Goal: Task Accomplishment & Management: Manage account settings

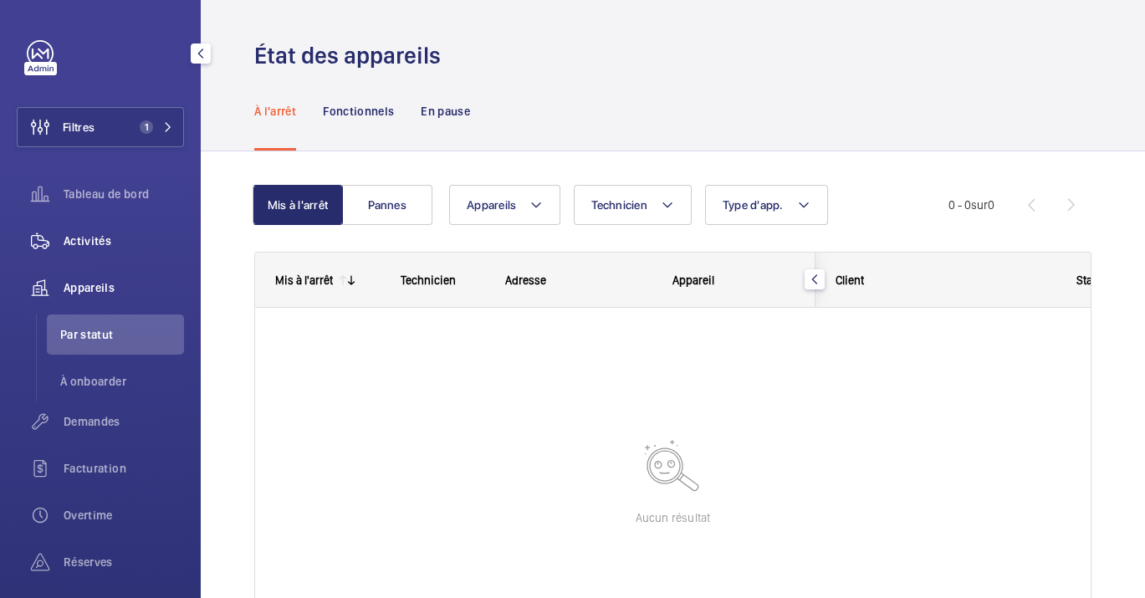
click at [92, 236] on span "Activités" at bounding box center [124, 241] width 120 height 17
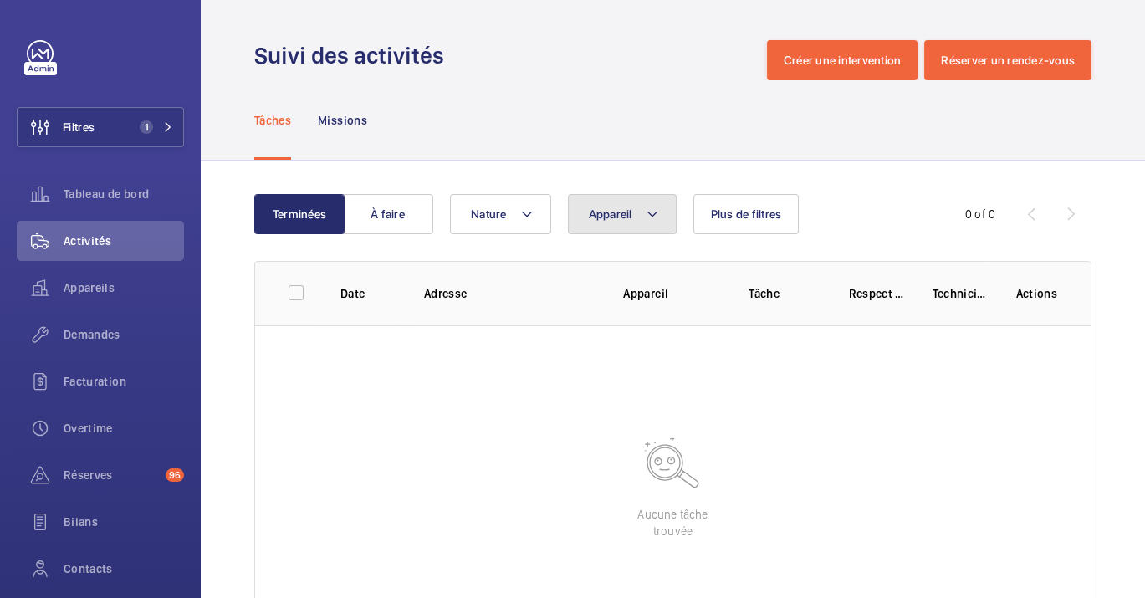
click at [602, 200] on button "Appareil" at bounding box center [622, 214] width 109 height 40
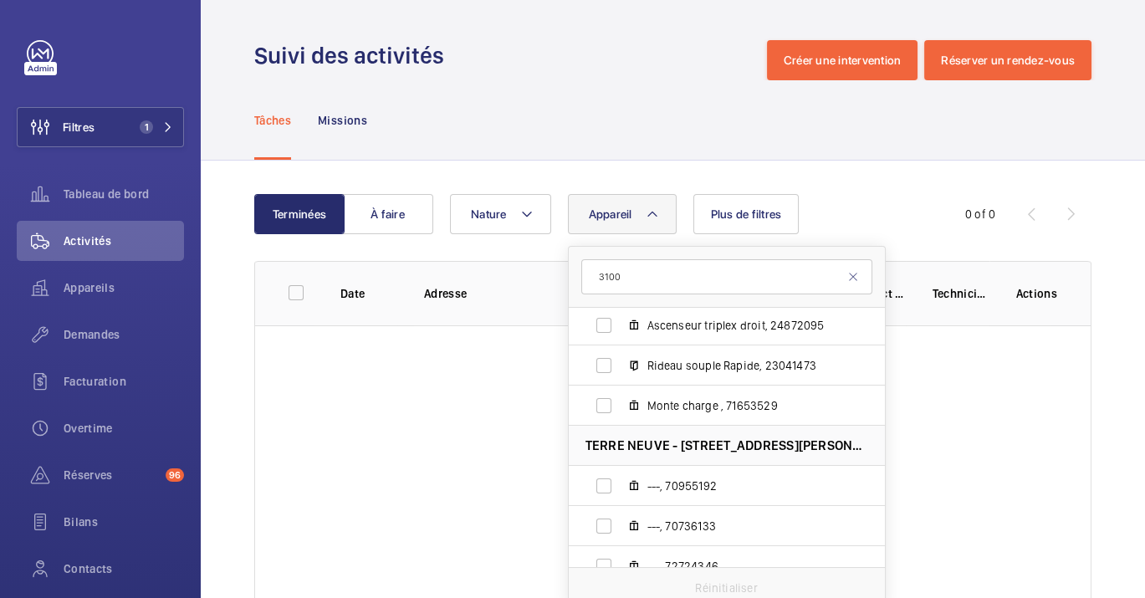
scroll to position [492, 0]
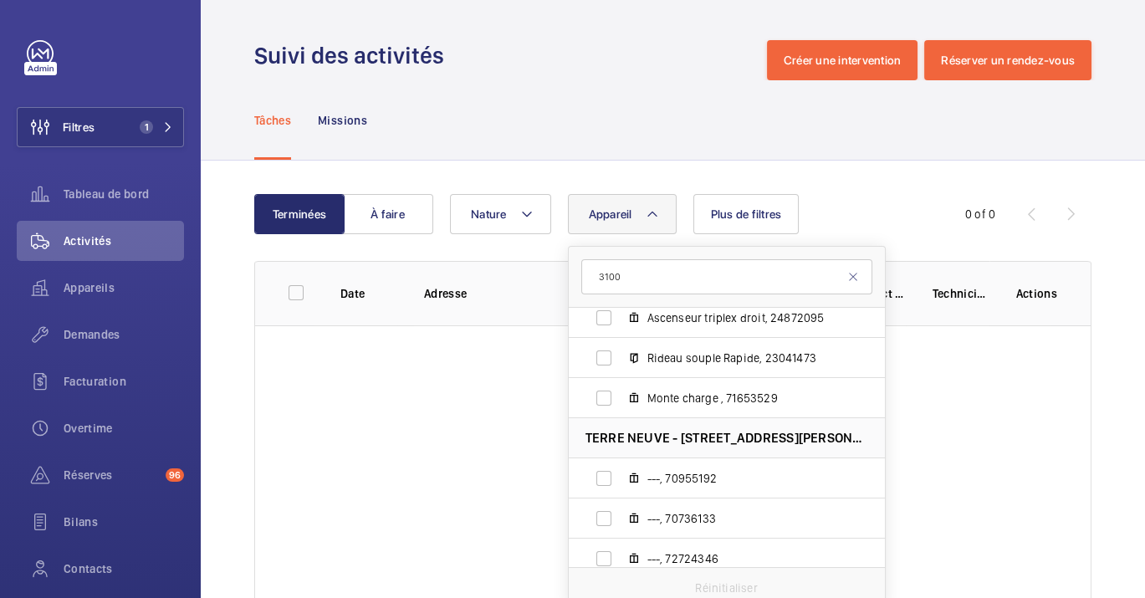
click at [586, 279] on input "3100" at bounding box center [726, 276] width 291 height 35
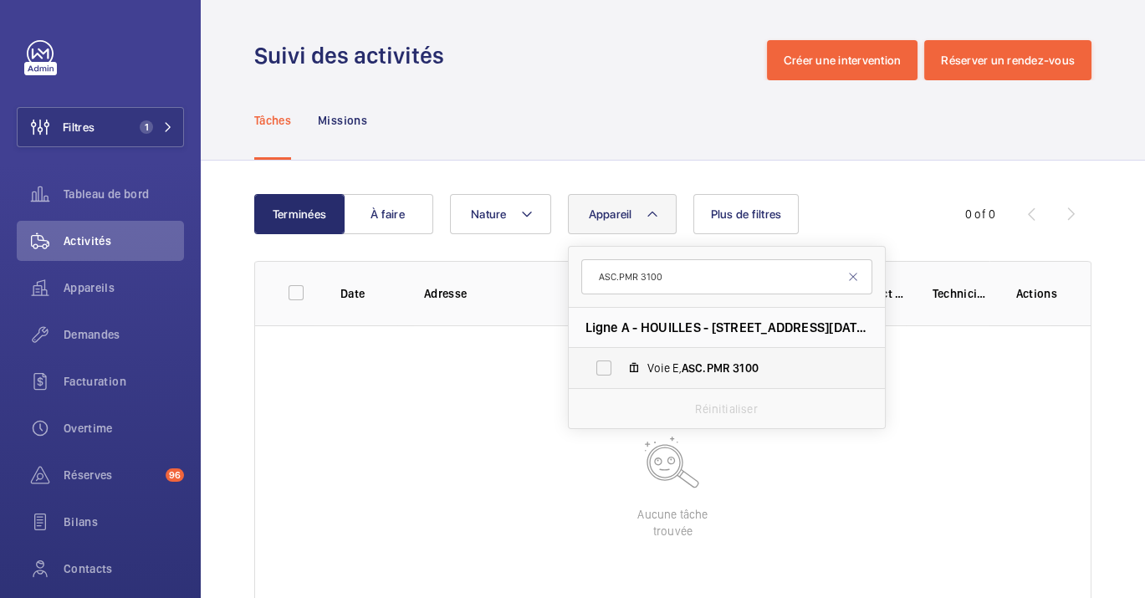
type input "ASC.PMR 3100"
click at [648, 367] on span "Voie E, ASC.PMR 3100" at bounding box center [745, 368] width 194 height 17
click at [621, 367] on input "Voie E, ASC.PMR 3100" at bounding box center [603, 367] width 33 height 33
checkbox input "true"
click at [535, 136] on div "Tâches Missions" at bounding box center [672, 119] width 837 height 79
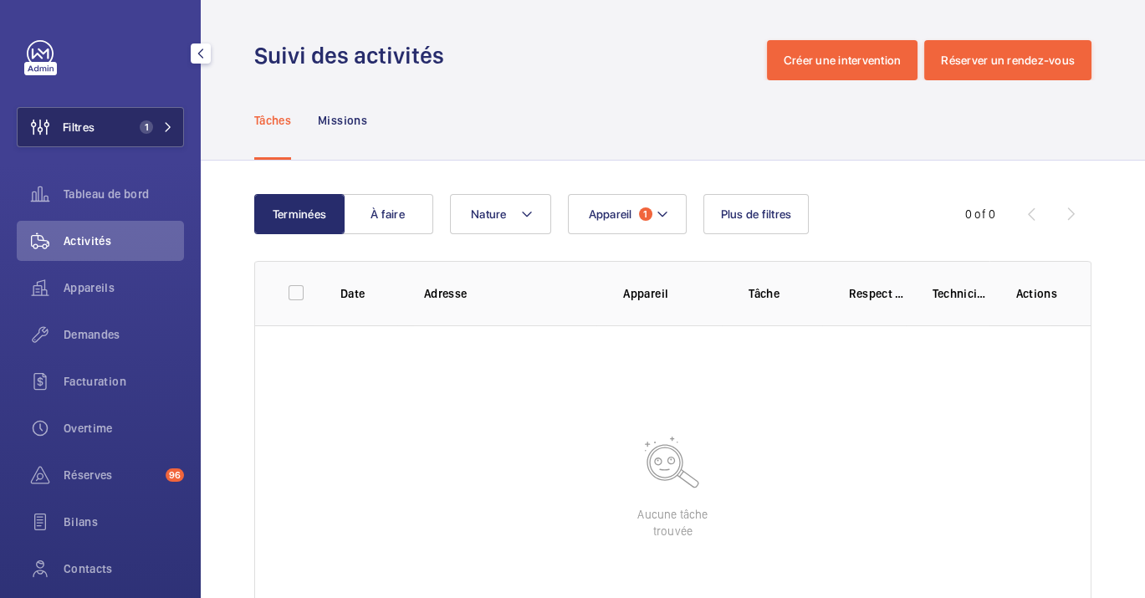
click at [147, 130] on span "1" at bounding box center [143, 126] width 20 height 13
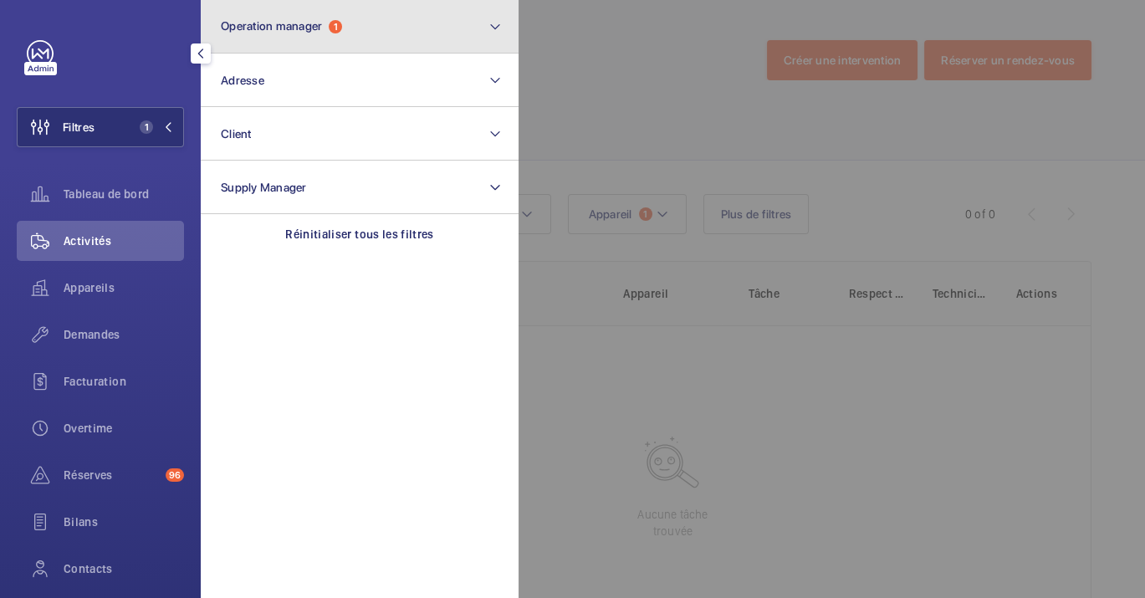
click at [379, 25] on button "Operation manager 1" at bounding box center [360, 27] width 318 height 54
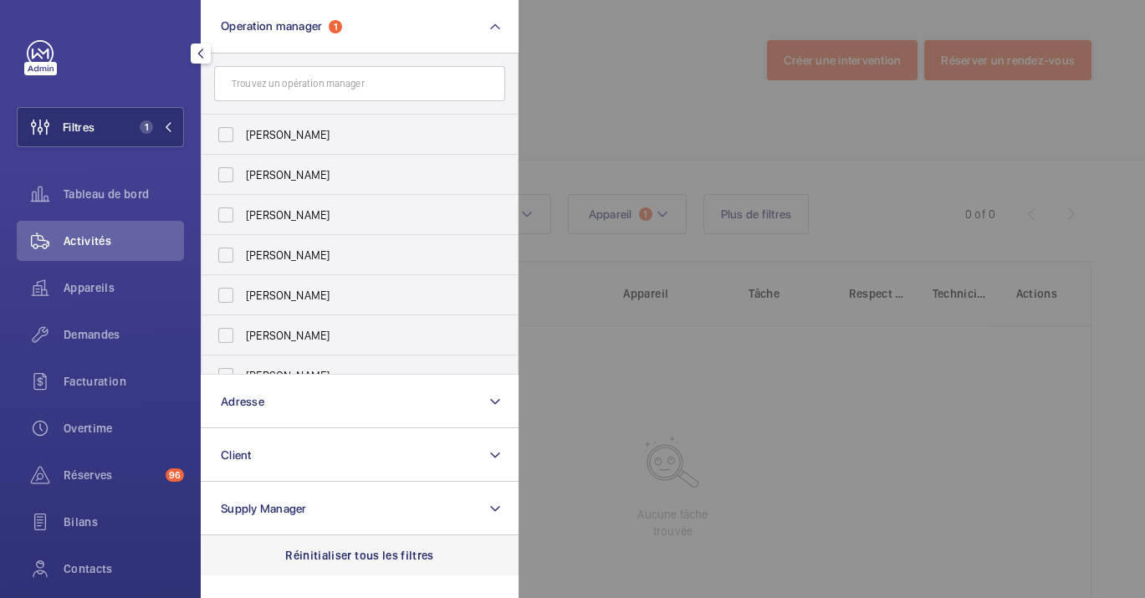
click at [370, 562] on p "Réinitialiser tous les filtres" at bounding box center [359, 555] width 149 height 17
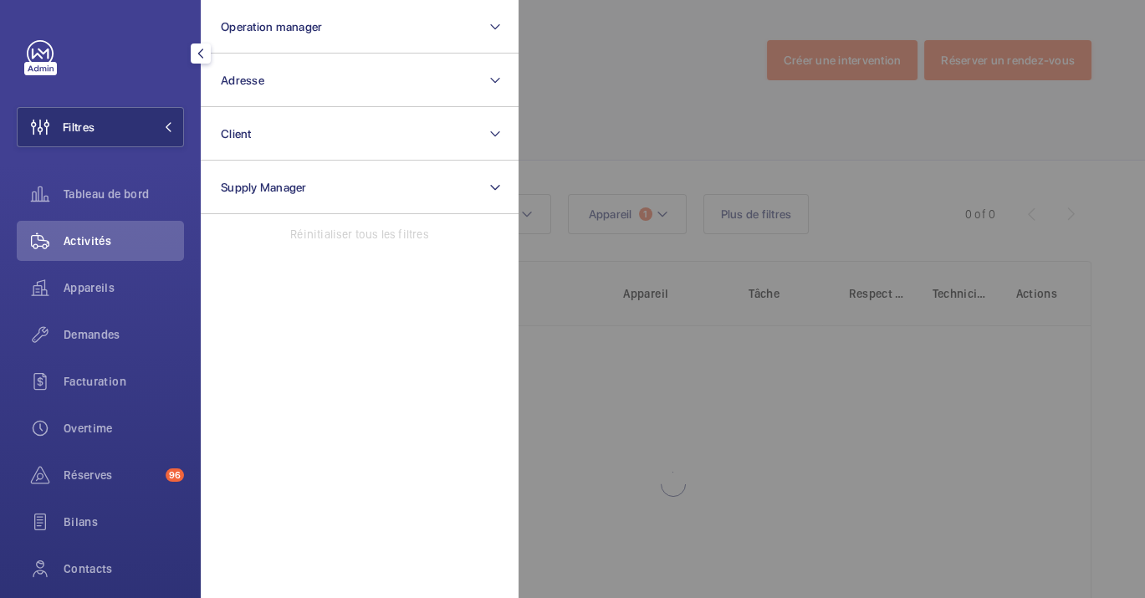
click at [806, 468] on div at bounding box center [1091, 299] width 1145 height 598
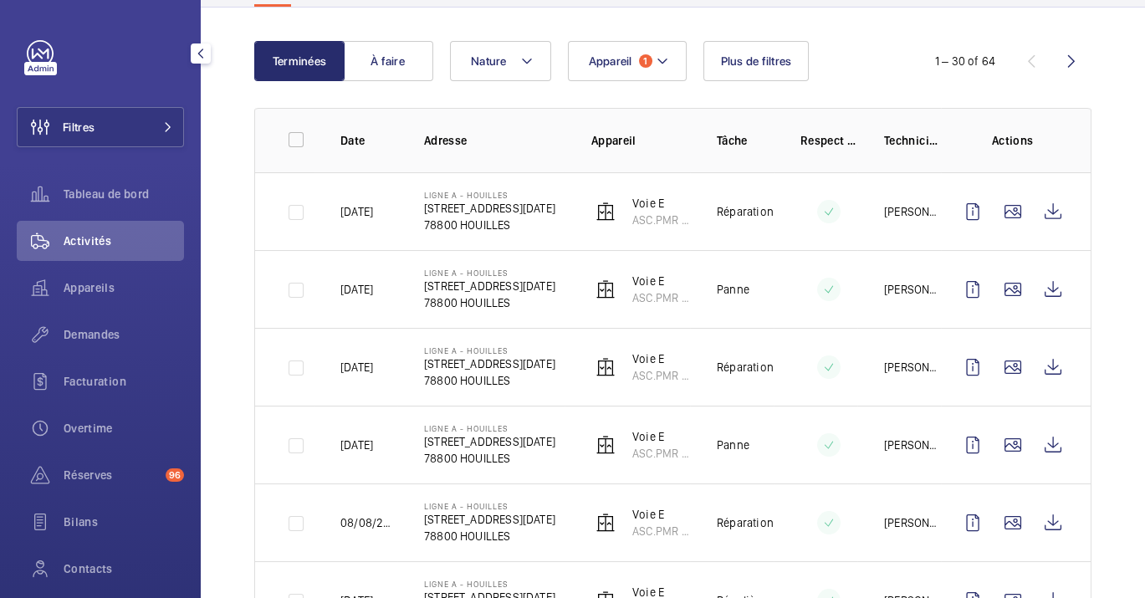
scroll to position [154, 0]
click at [74, 179] on div "Tableau de bord" at bounding box center [100, 194] width 167 height 40
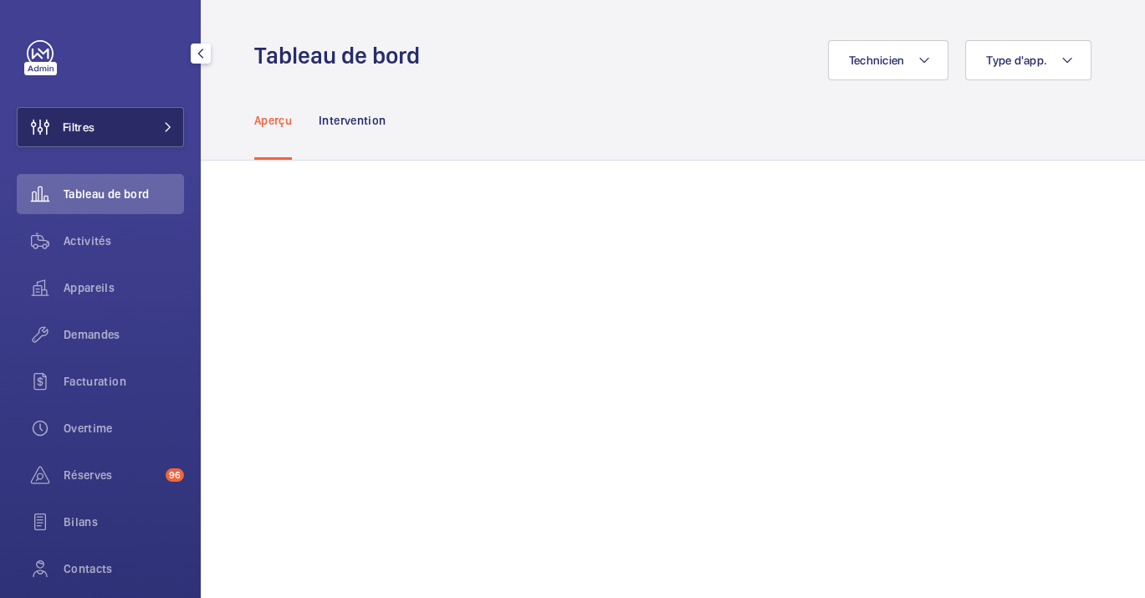
click at [93, 107] on span "Filtres" at bounding box center [56, 127] width 77 height 40
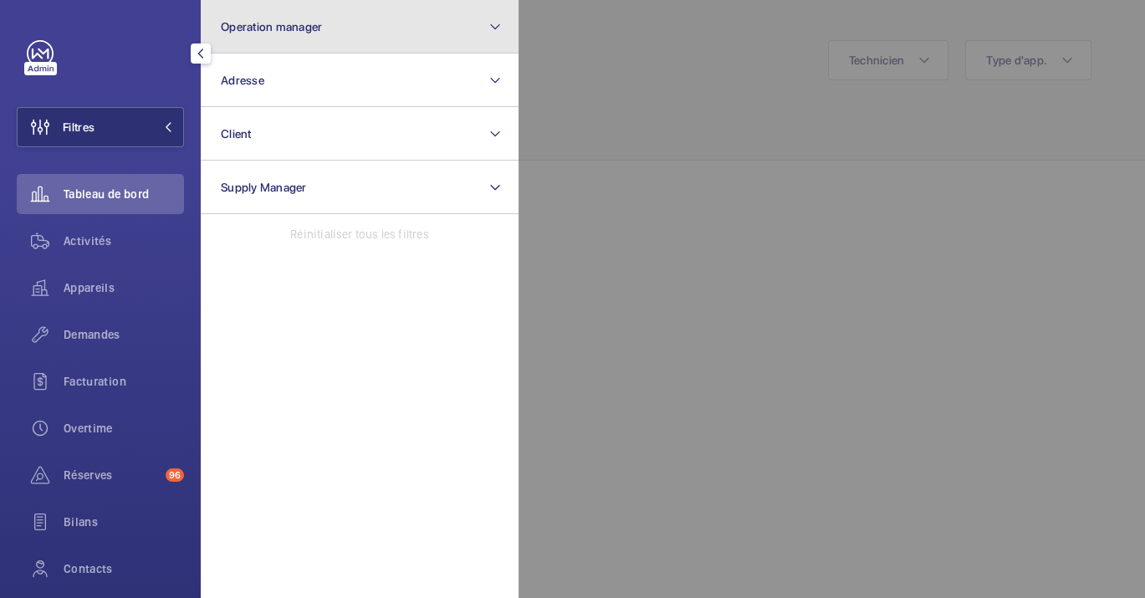
click at [301, 23] on span "Operation manager" at bounding box center [271, 26] width 101 height 13
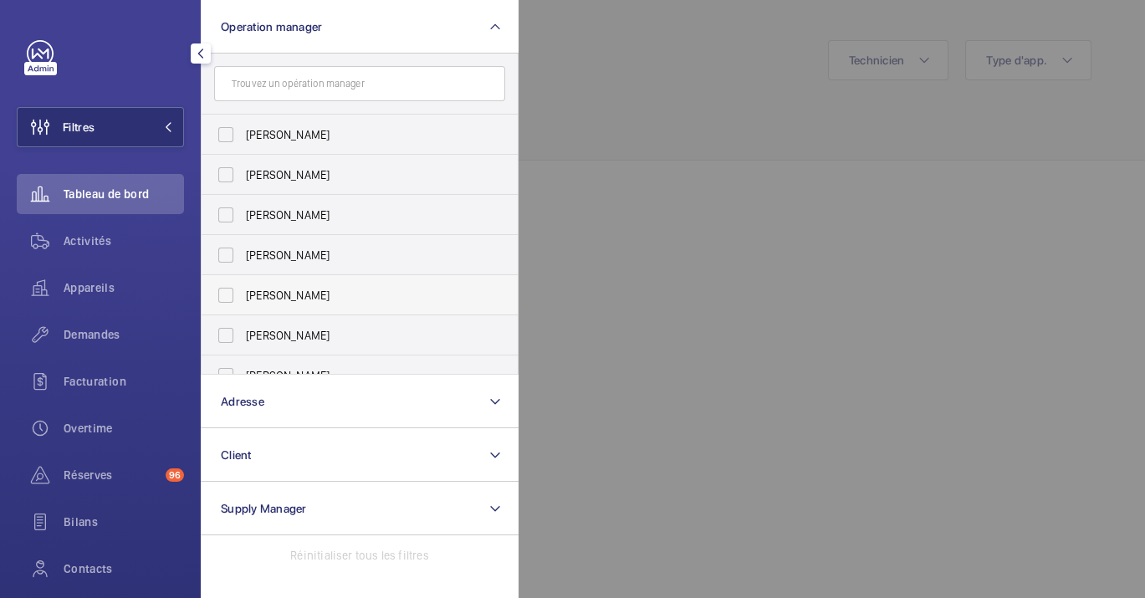
drag, startPoint x: 295, startPoint y: 286, endPoint x: 227, endPoint y: 296, distance: 69.3
click at [227, 296] on label "[PERSON_NAME]" at bounding box center [347, 295] width 291 height 40
click at [227, 296] on input "[PERSON_NAME]" at bounding box center [225, 295] width 33 height 33
checkbox input "true"
click at [665, 202] on div at bounding box center [1091, 299] width 1145 height 598
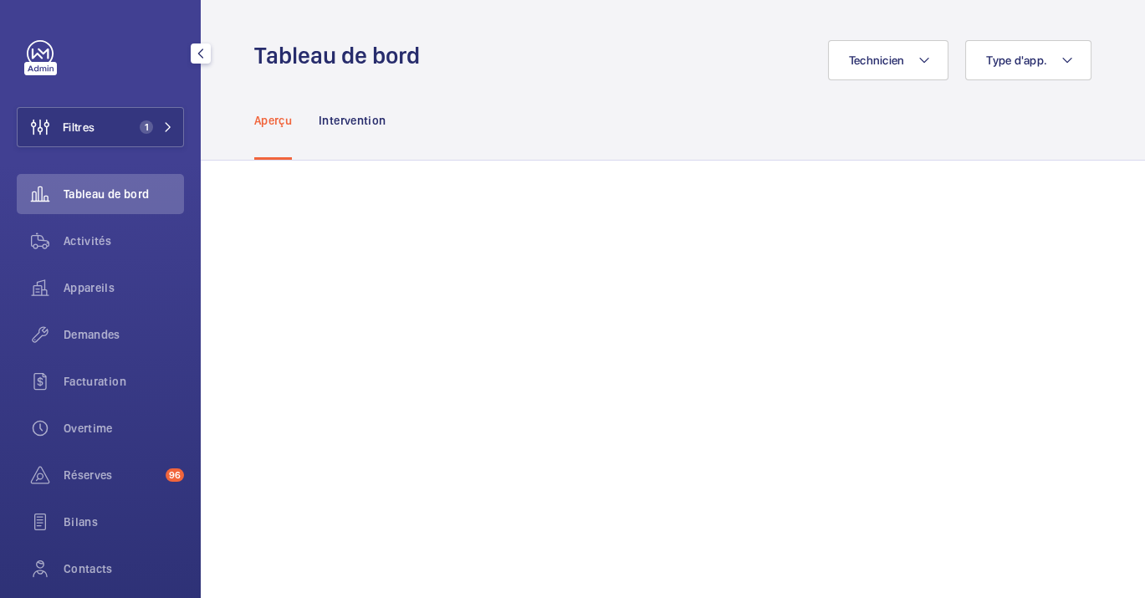
click at [696, 84] on div "Aperçu Intervention" at bounding box center [672, 119] width 837 height 79
click at [828, 52] on button "Technicien" at bounding box center [888, 60] width 121 height 40
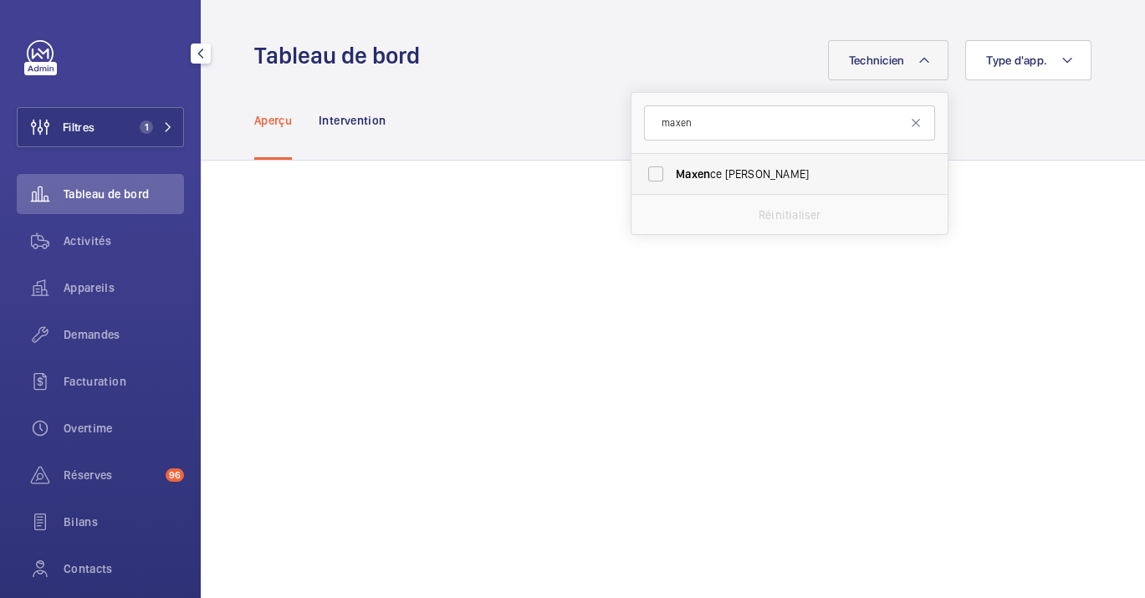
type input "maxen"
click at [748, 163] on label "Maxen ce [PERSON_NAME]" at bounding box center [777, 174] width 291 height 40
click at [673, 163] on input "Maxen ce [PERSON_NAME]" at bounding box center [655, 173] width 33 height 33
checkbox input "true"
click at [367, 105] on div "Intervention" at bounding box center [352, 119] width 67 height 79
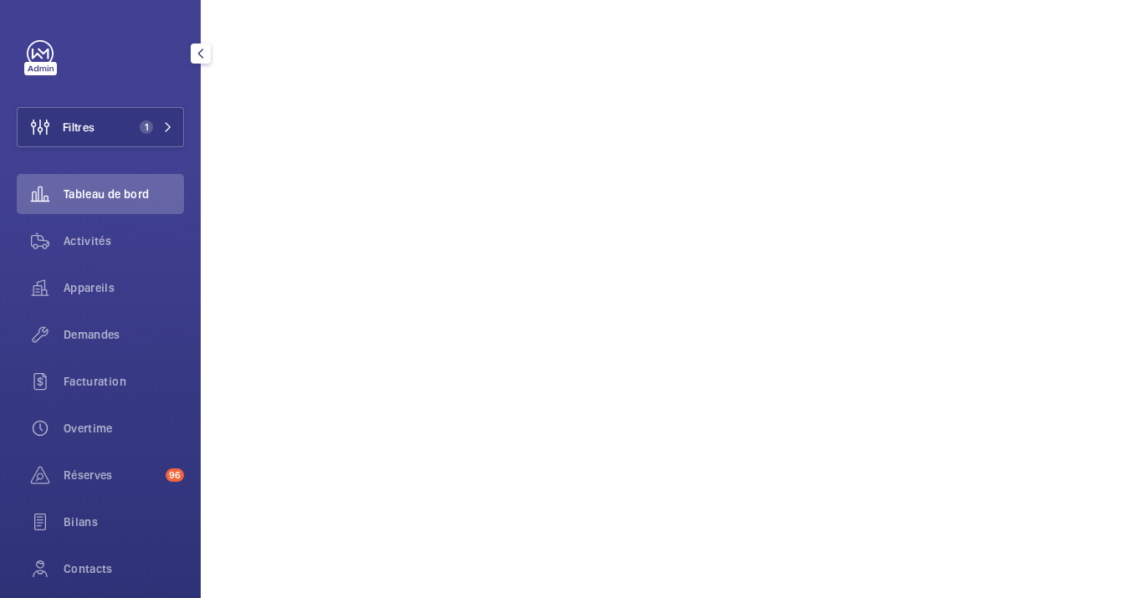
scroll to position [346, 0]
click at [75, 251] on div "Activités" at bounding box center [100, 241] width 167 height 40
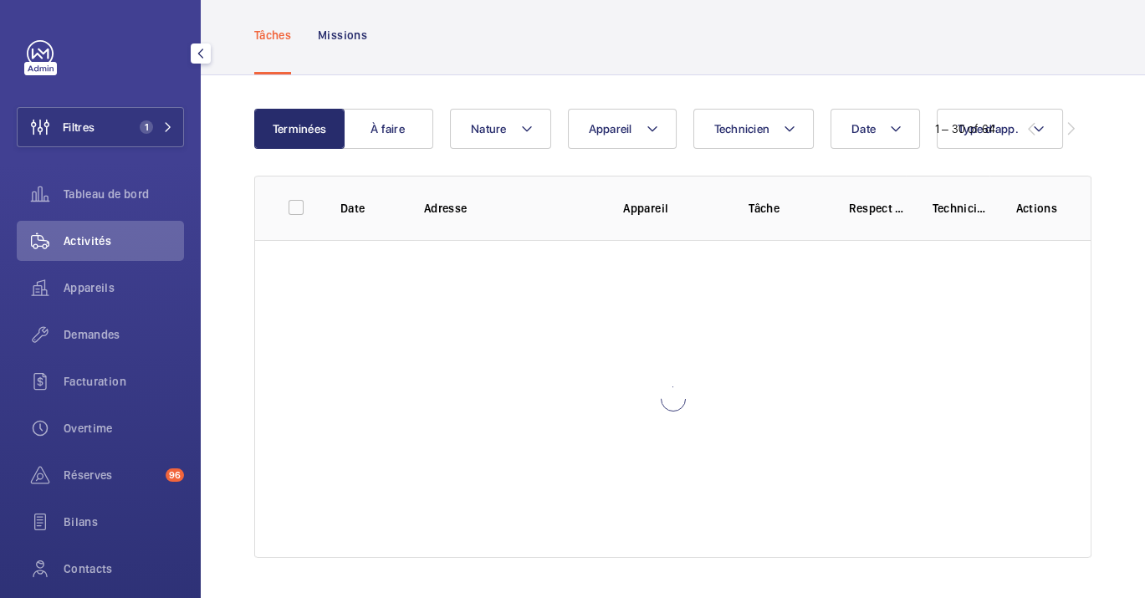
scroll to position [84, 0]
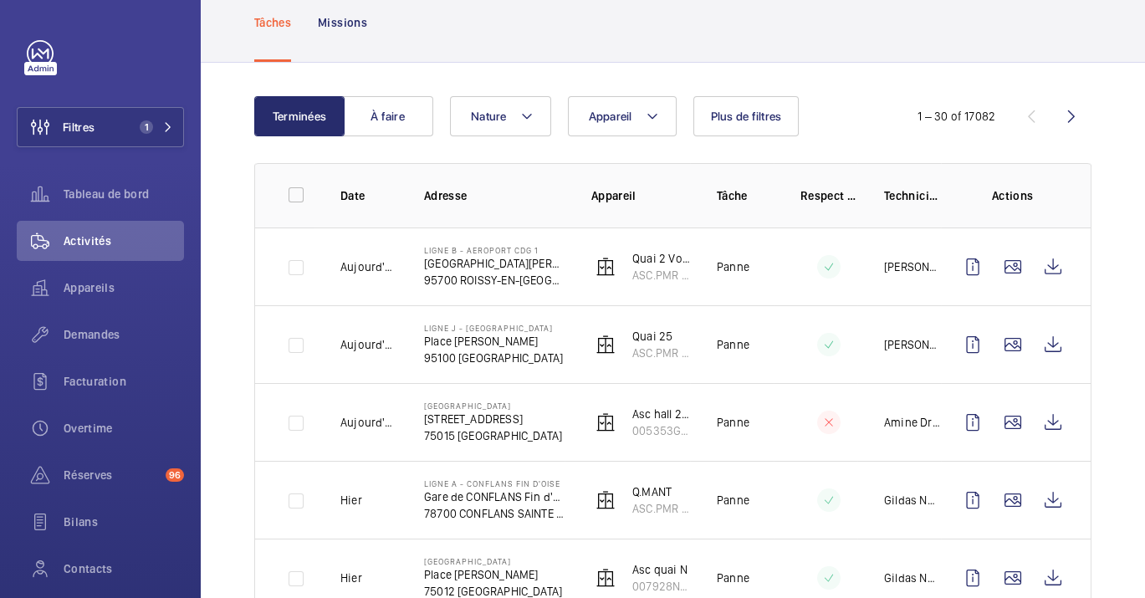
scroll to position [100, 0]
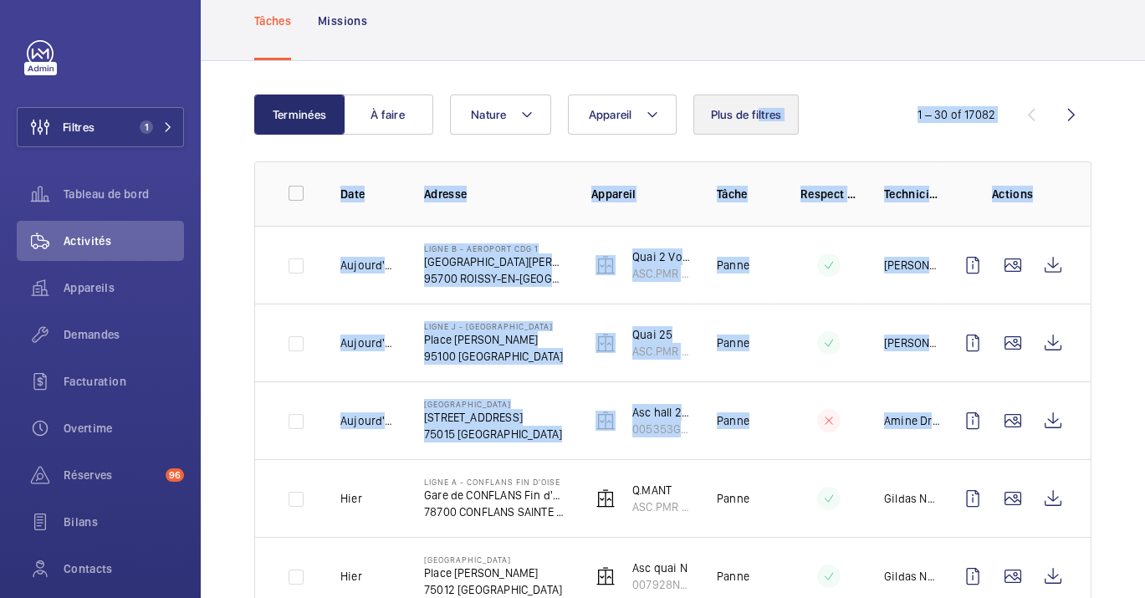
drag, startPoint x: 941, startPoint y: 416, endPoint x: 754, endPoint y: 101, distance: 366.2
drag, startPoint x: 754, startPoint y: 101, endPoint x: 728, endPoint y: 124, distance: 34.4
click at [728, 124] on button "Plus de filtres" at bounding box center [747, 115] width 106 height 40
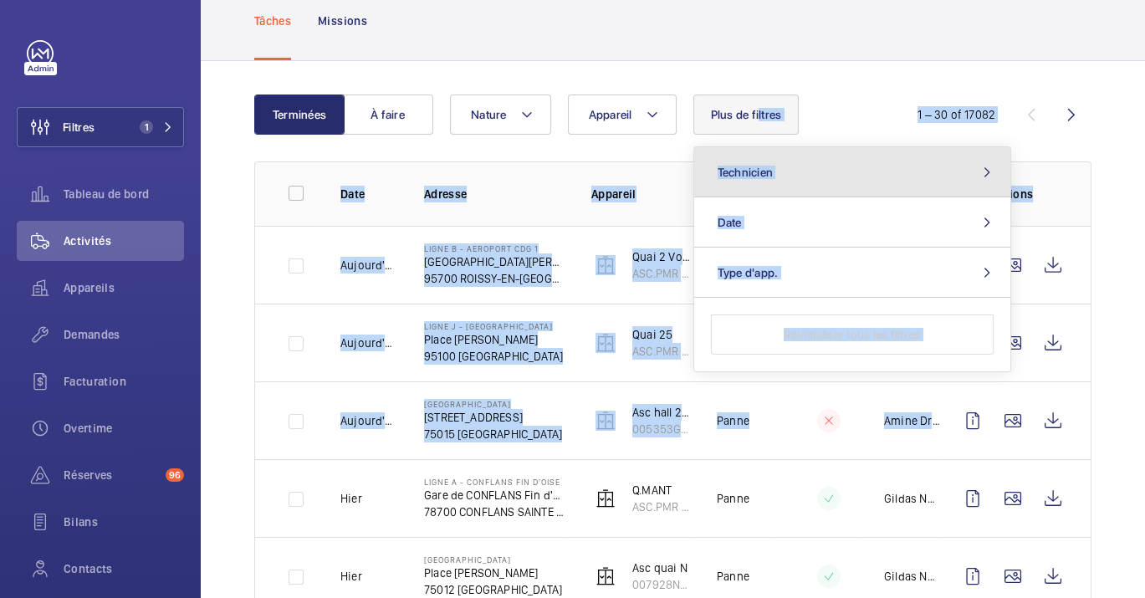
click at [771, 166] on span "Technicien" at bounding box center [746, 172] width 56 height 13
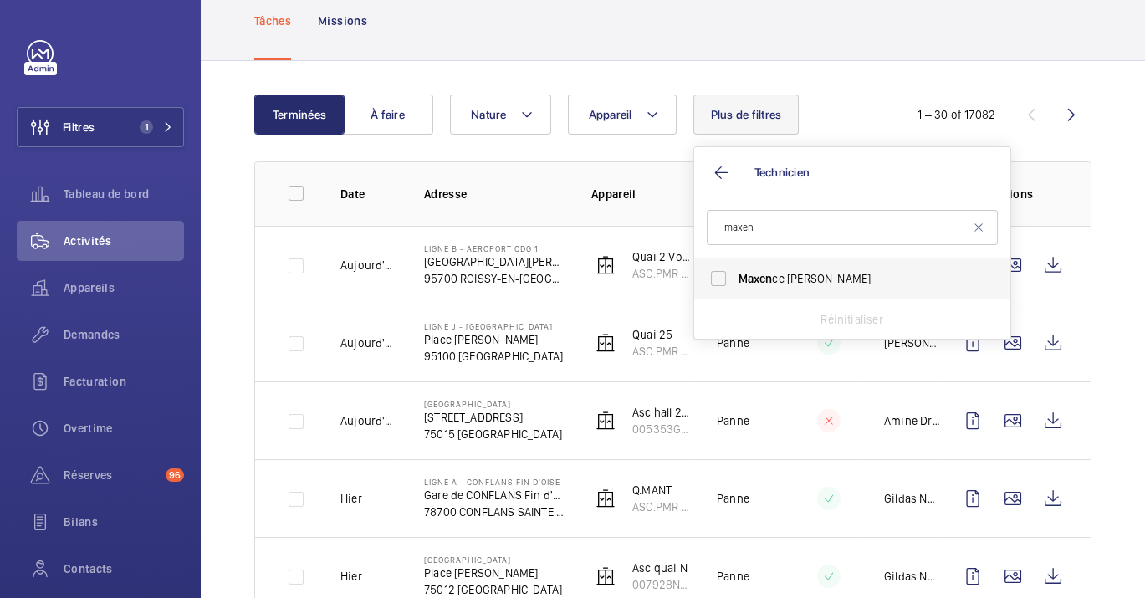
type input "maxen"
click at [760, 276] on span "Maxen" at bounding box center [756, 278] width 34 height 13
click at [735, 276] on input "Maxen ce [PERSON_NAME]" at bounding box center [718, 278] width 33 height 33
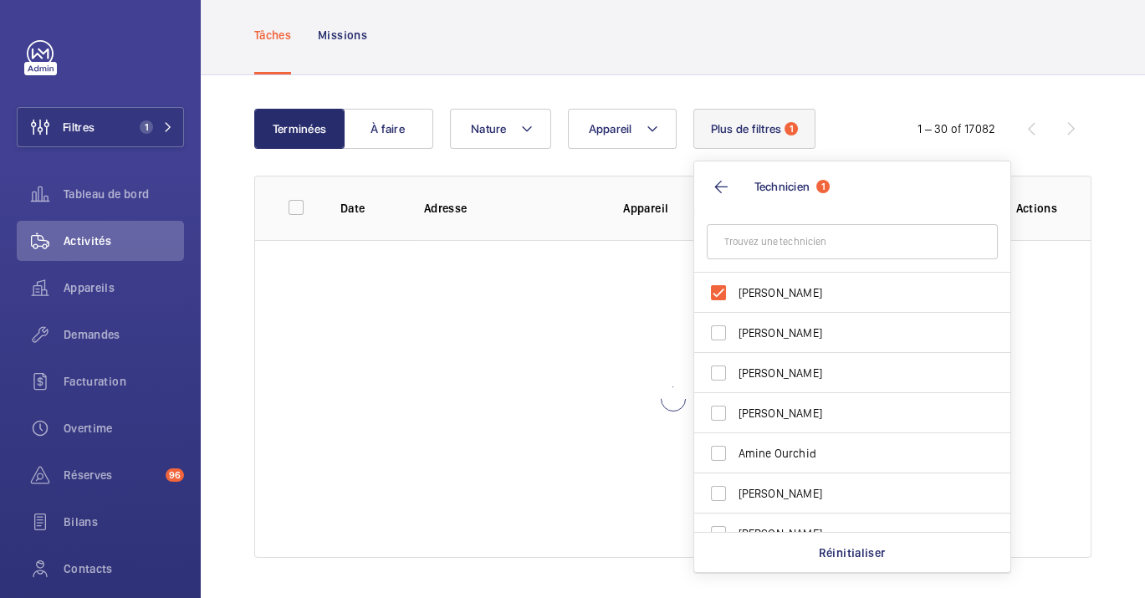
scroll to position [84, 0]
click at [399, 458] on div at bounding box center [673, 400] width 836 height 318
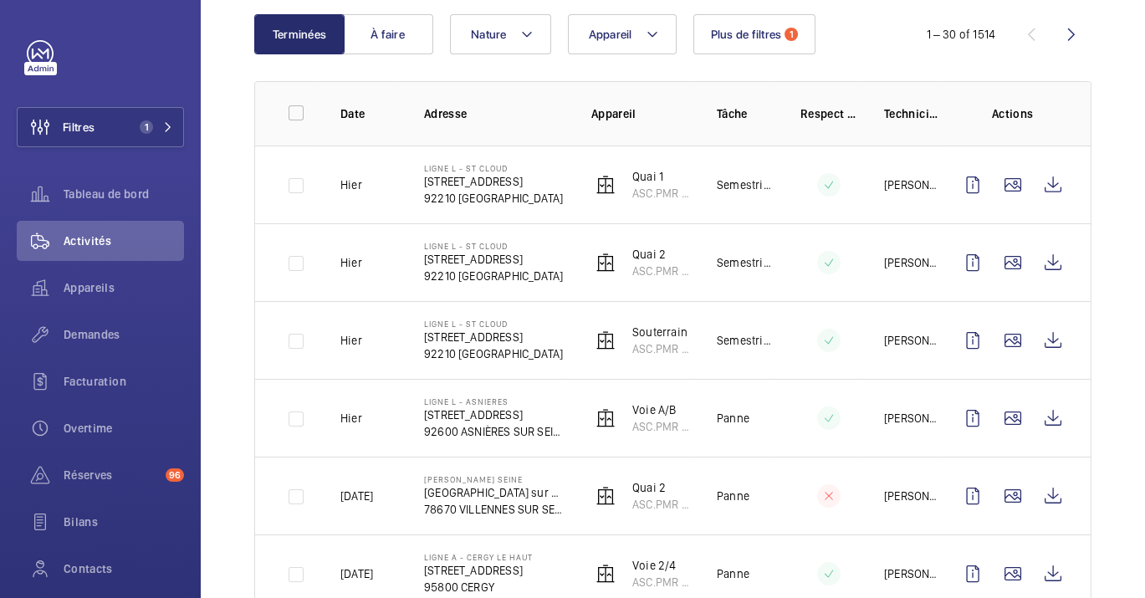
scroll to position [182, 0]
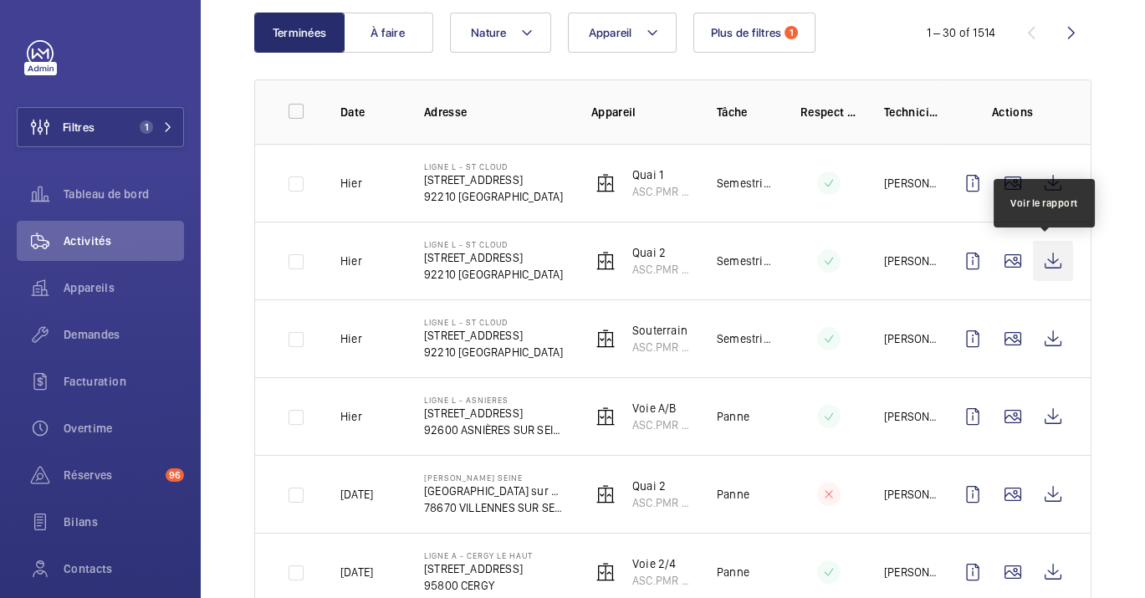
click at [1054, 269] on wm-front-icon-button at bounding box center [1053, 261] width 40 height 40
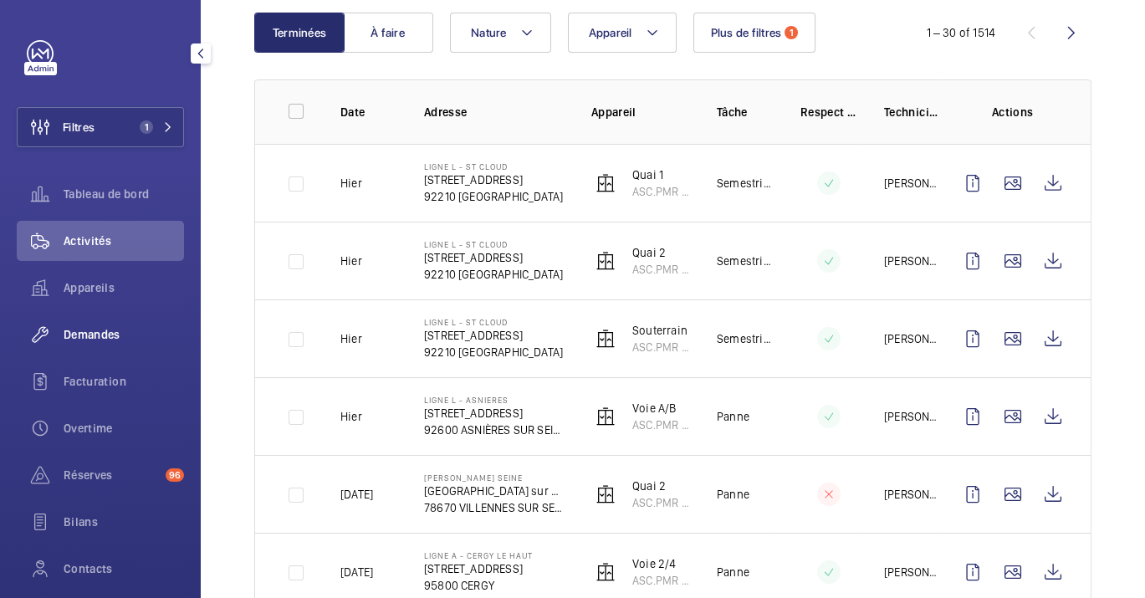
click at [104, 335] on span "Demandes" at bounding box center [124, 334] width 120 height 17
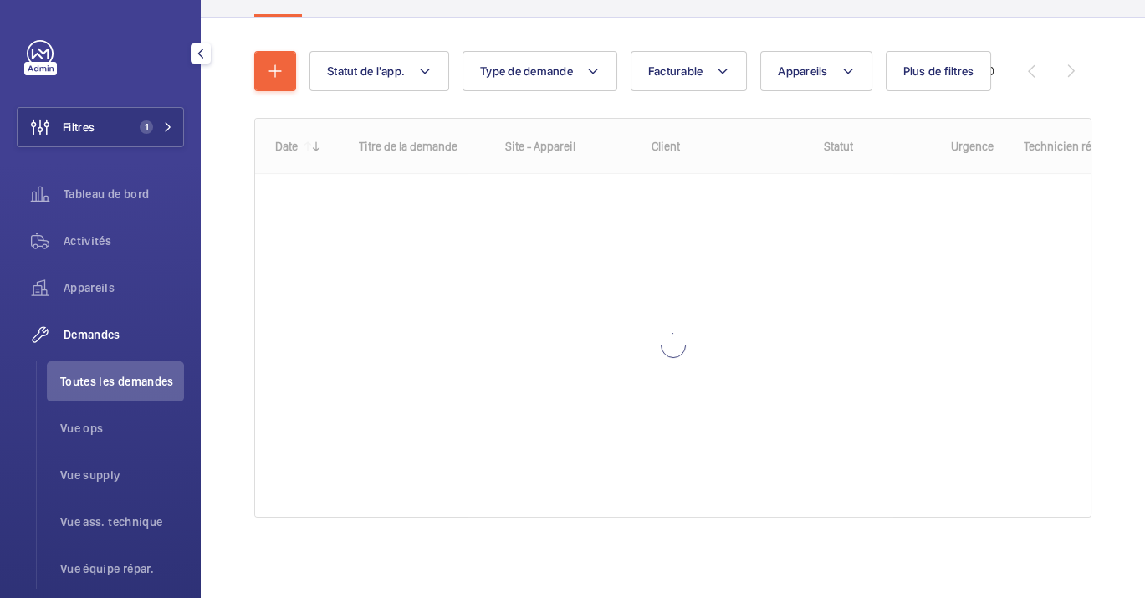
scroll to position [155, 0]
click at [121, 291] on span "Appareils" at bounding box center [124, 287] width 120 height 17
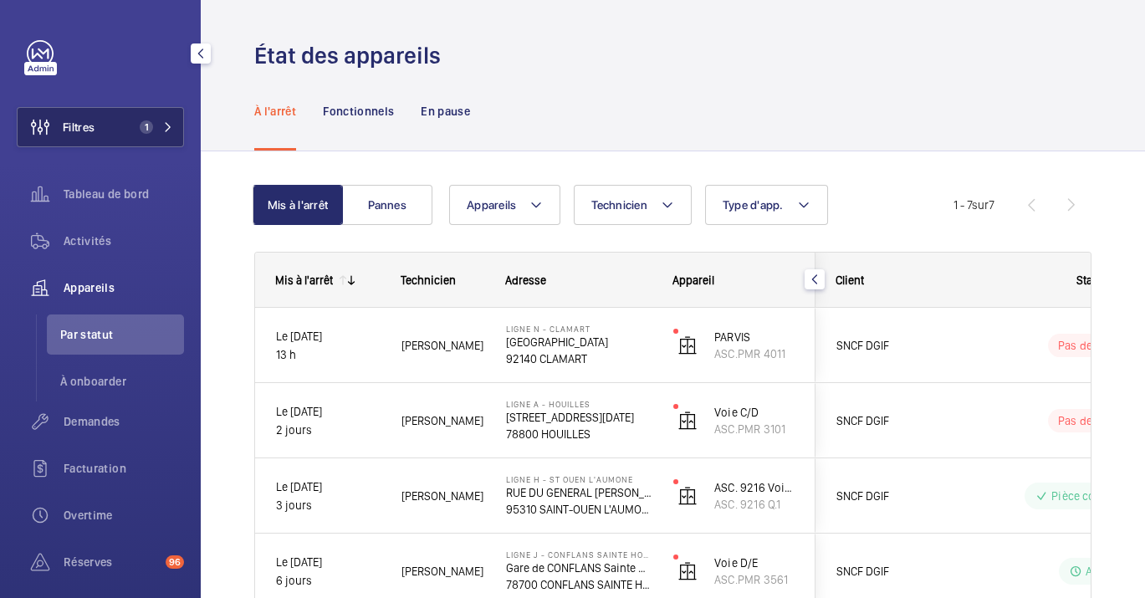
click at [146, 122] on span "1" at bounding box center [146, 126] width 13 height 13
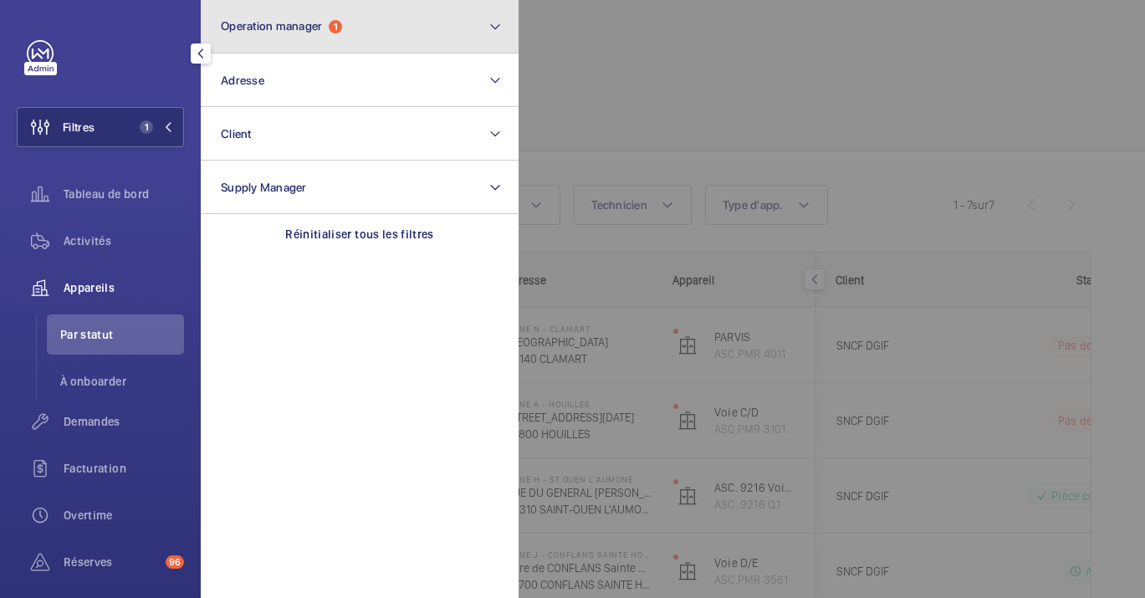
click at [269, 28] on span "Operation manager" at bounding box center [271, 25] width 101 height 13
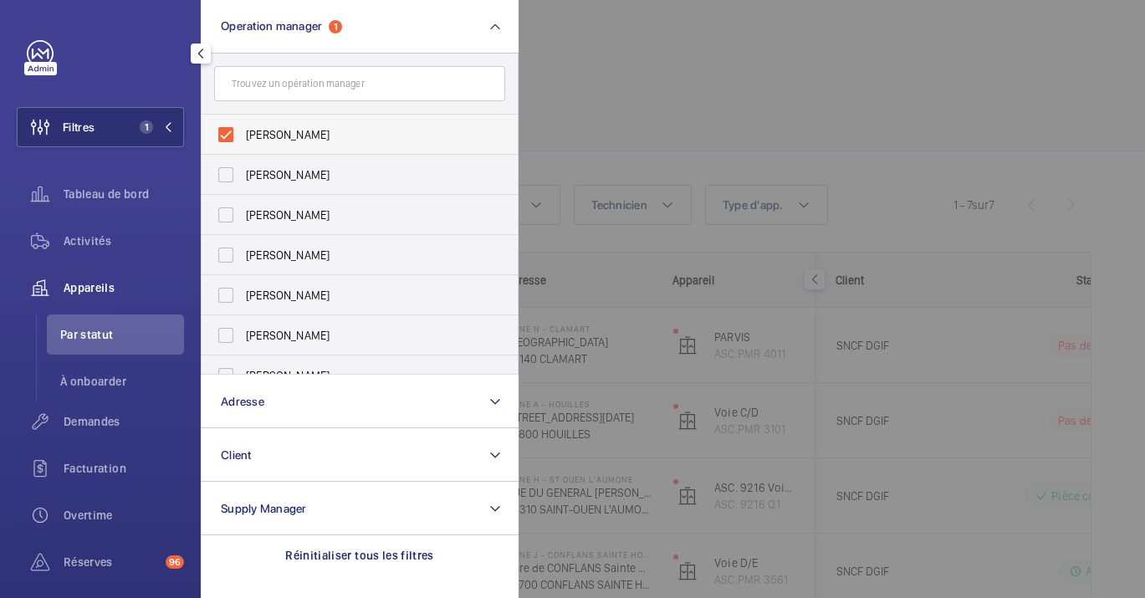
click at [274, 120] on label "[PERSON_NAME]" at bounding box center [347, 135] width 291 height 40
click at [243, 120] on input "[PERSON_NAME]" at bounding box center [225, 134] width 33 height 33
checkbox input "false"
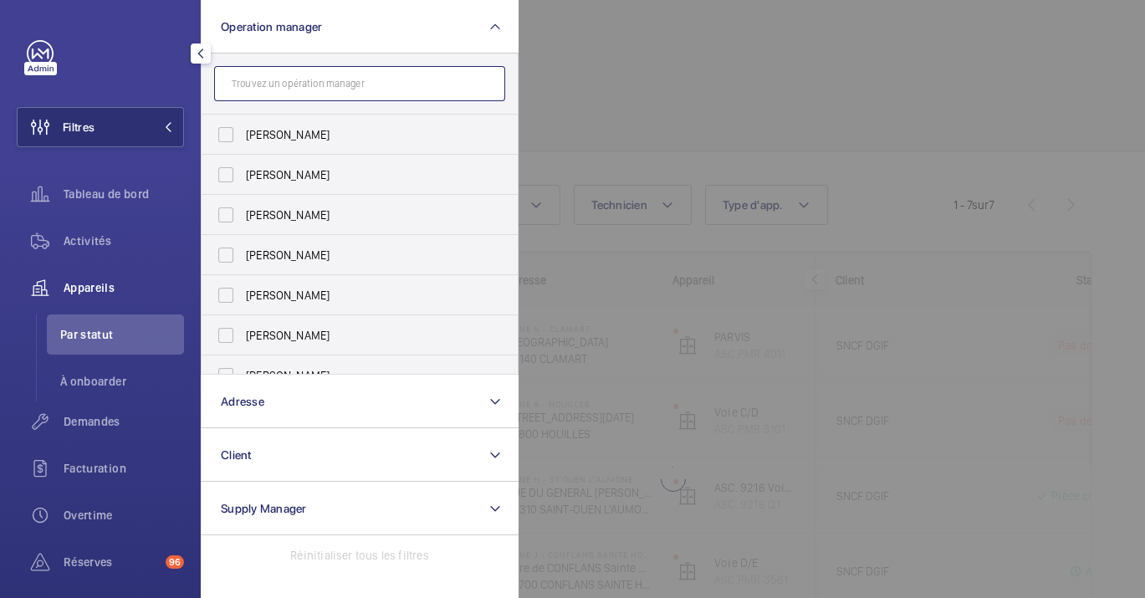
click at [284, 92] on input "text" at bounding box center [359, 83] width 291 height 35
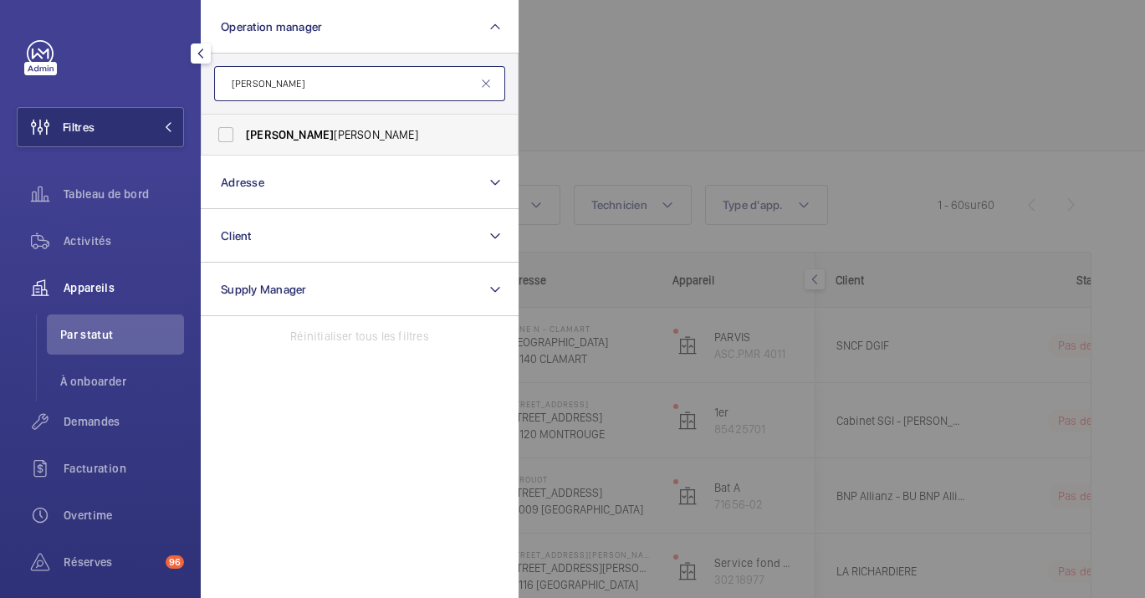
type input "[PERSON_NAME]"
click at [285, 125] on label "[PERSON_NAME]" at bounding box center [347, 135] width 291 height 40
click at [243, 125] on input "[PERSON_NAME]" at bounding box center [225, 134] width 33 height 33
checkbox input "true"
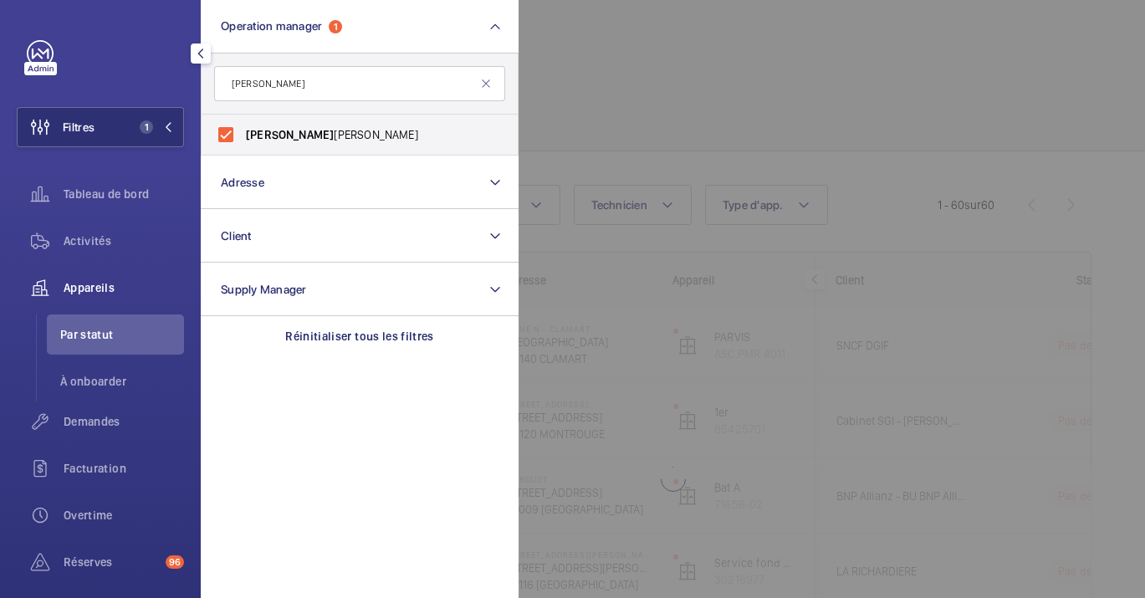
click at [696, 122] on div at bounding box center [1091, 299] width 1145 height 598
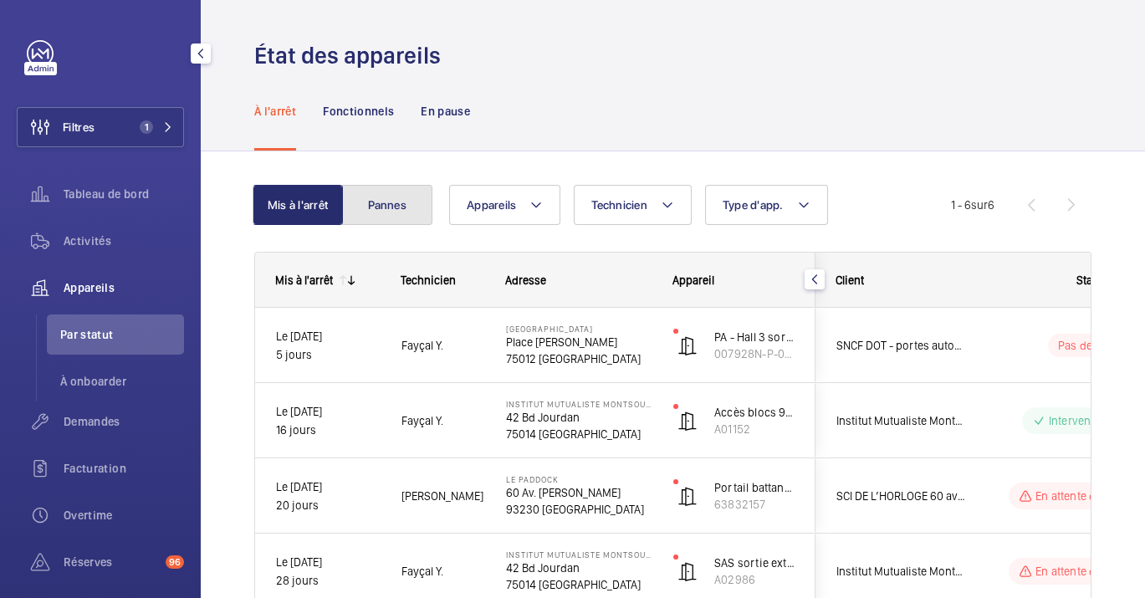
click at [376, 222] on button "Pannes" at bounding box center [387, 205] width 90 height 40
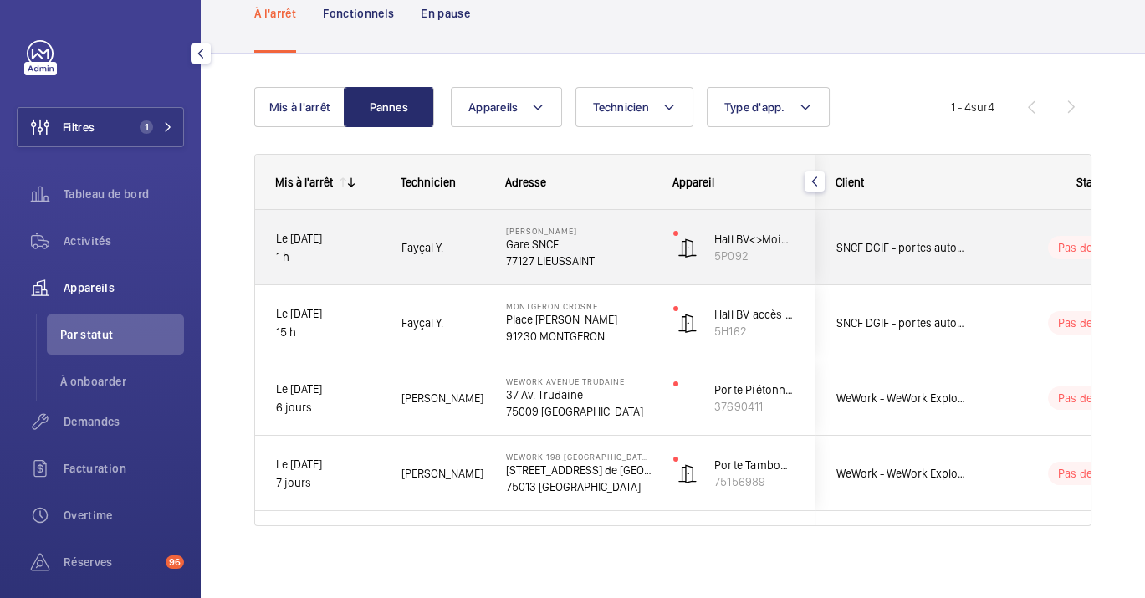
scroll to position [105, 0]
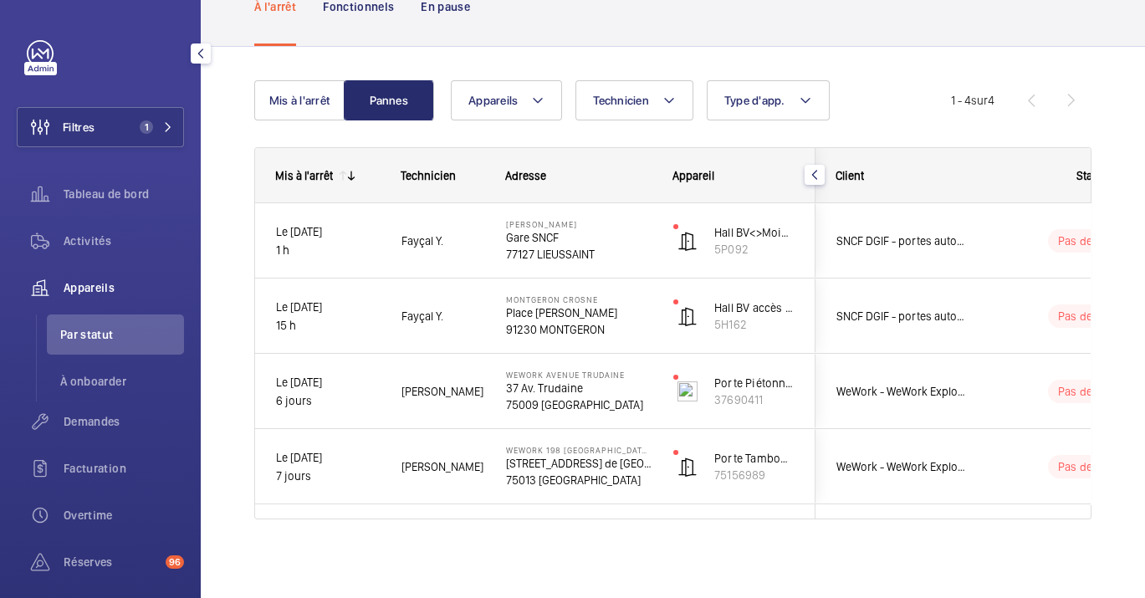
click at [61, 105] on div "Filtres 1 Tableau de bord Activités Appareils Par statut À onboarder Demandes F…" at bounding box center [100, 384] width 167 height 689
drag, startPoint x: 61, startPoint y: 105, endPoint x: 95, endPoint y: 234, distance: 133.3
click at [95, 234] on div "Filtres 1 Tableau de bord Activités Appareils Par statut À onboarder Demandes F…" at bounding box center [100, 384] width 167 height 689
drag, startPoint x: 95, startPoint y: 234, endPoint x: 74, endPoint y: 191, distance: 48.6
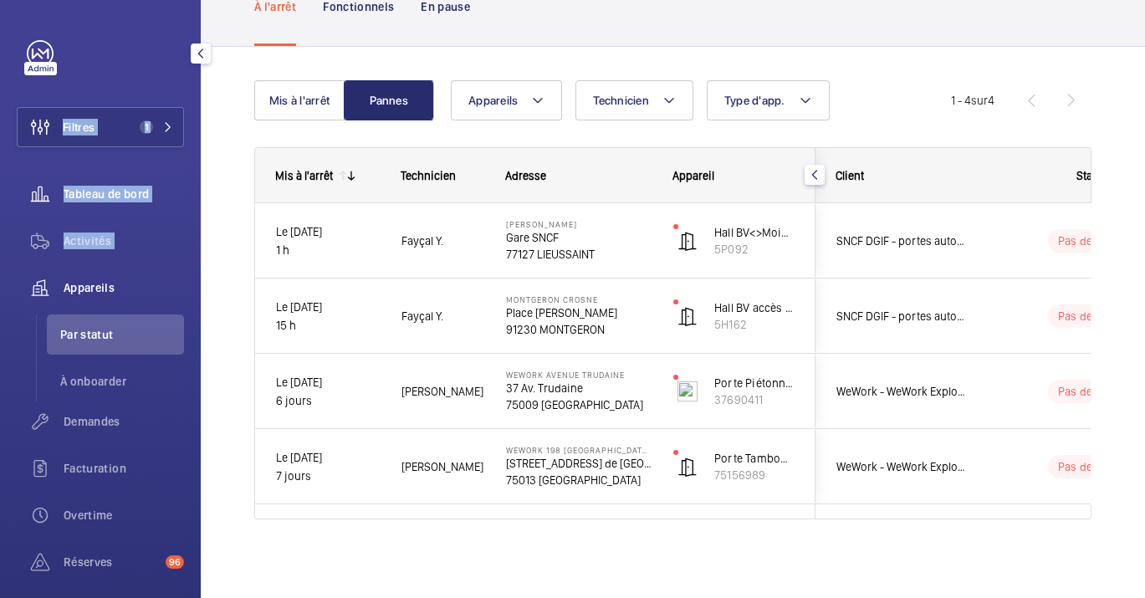
click at [74, 191] on span "Tableau de bord" at bounding box center [124, 194] width 120 height 17
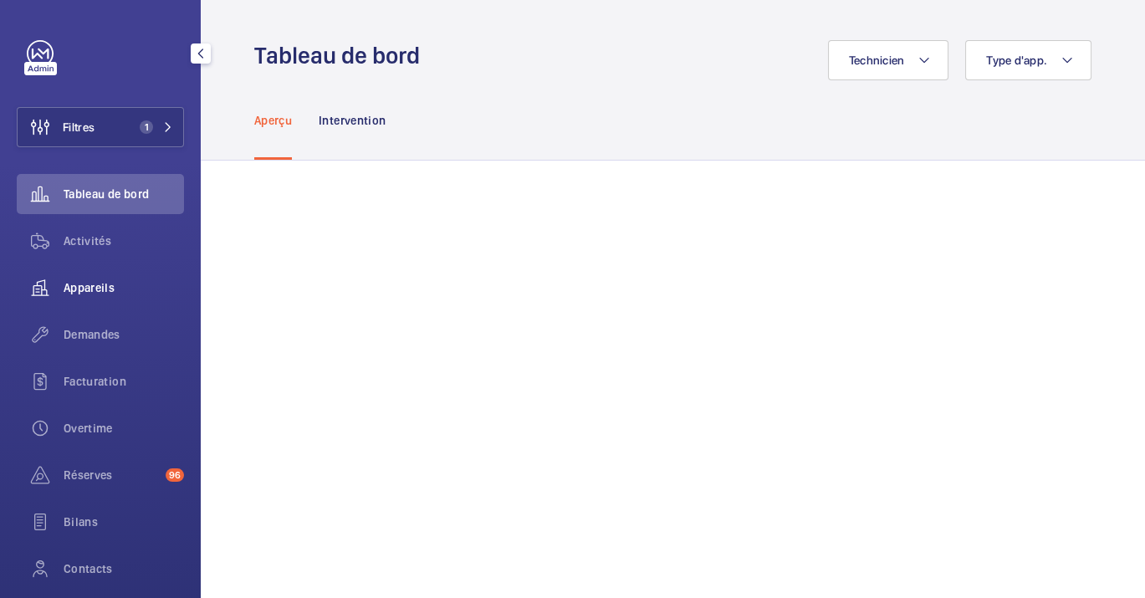
click at [88, 303] on div "Appareils" at bounding box center [100, 288] width 167 height 40
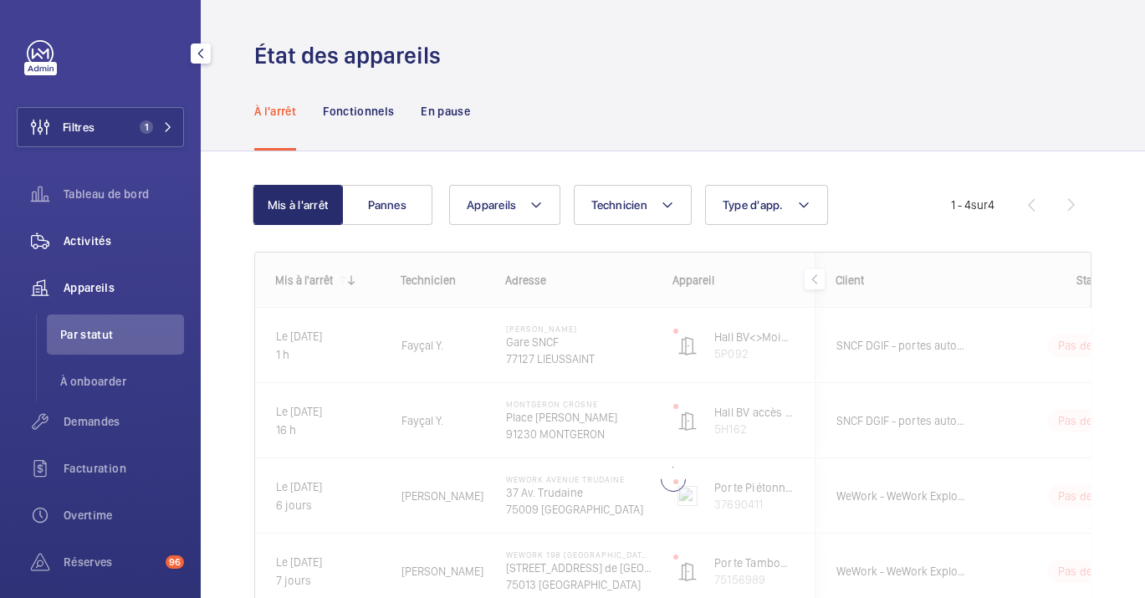
click at [92, 244] on span "Activités" at bounding box center [124, 241] width 120 height 17
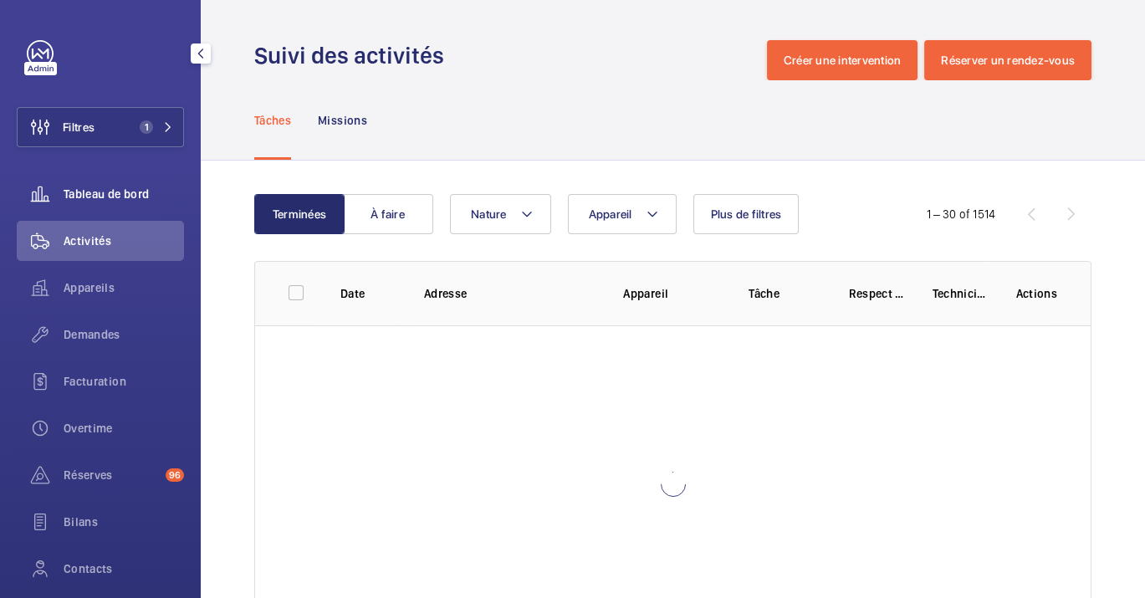
click at [141, 182] on div "Tableau de bord" at bounding box center [100, 194] width 167 height 40
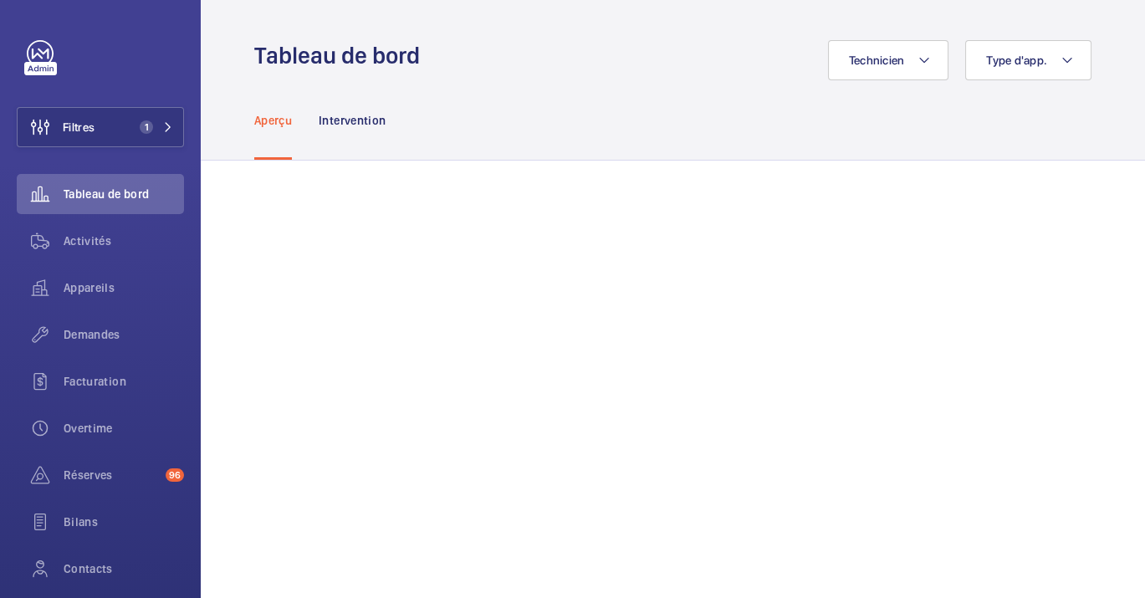
scroll to position [665, 0]
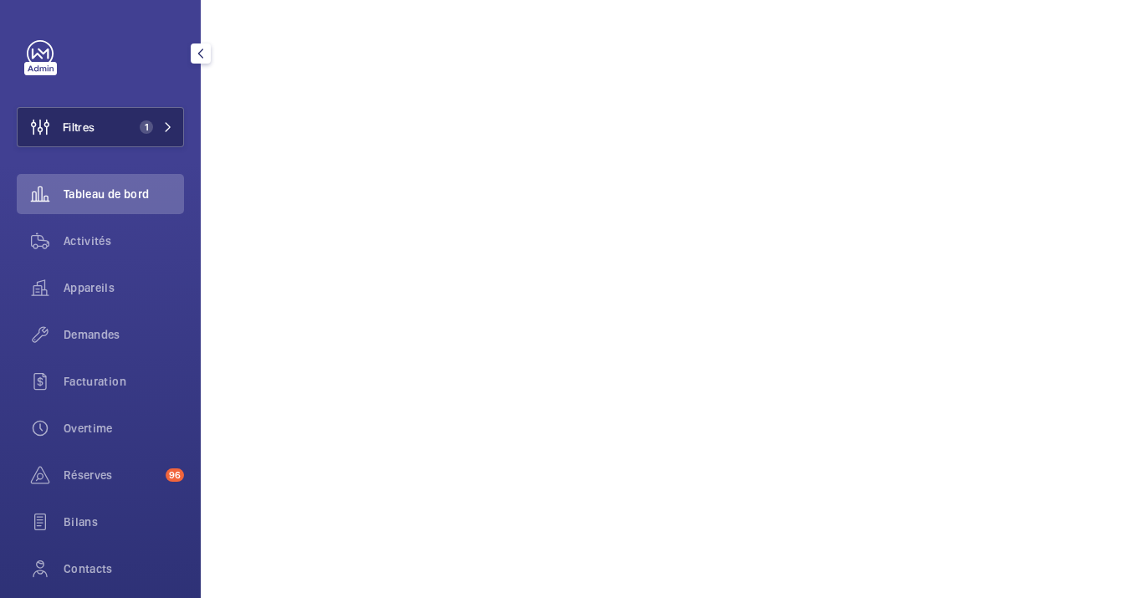
click at [157, 145] on button "Filtres 1" at bounding box center [100, 127] width 167 height 40
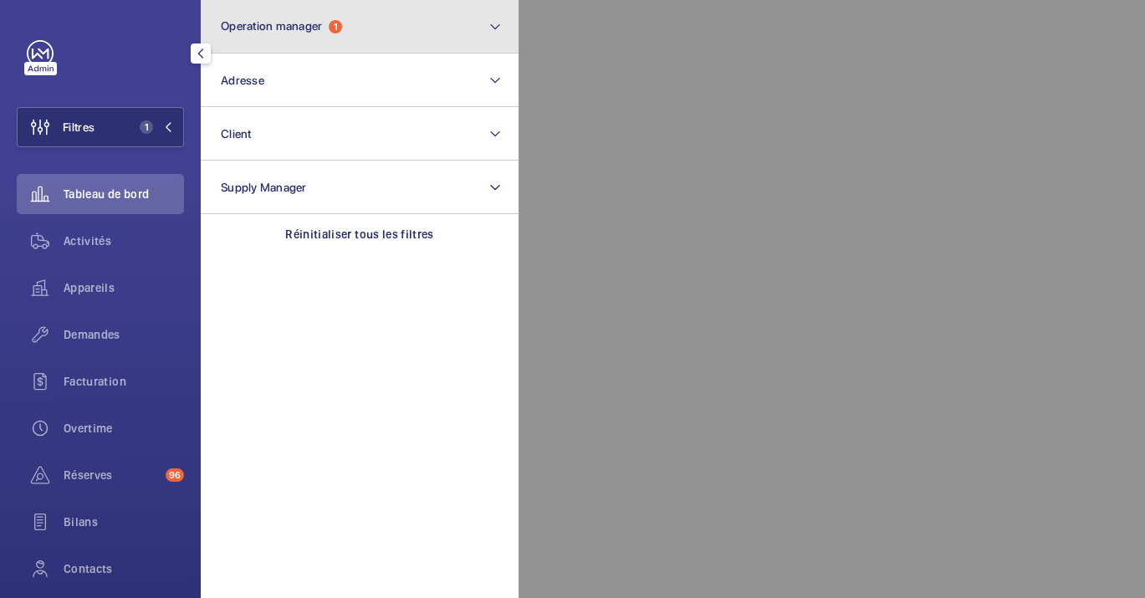
click at [325, 18] on button "Operation manager 1" at bounding box center [360, 27] width 318 height 54
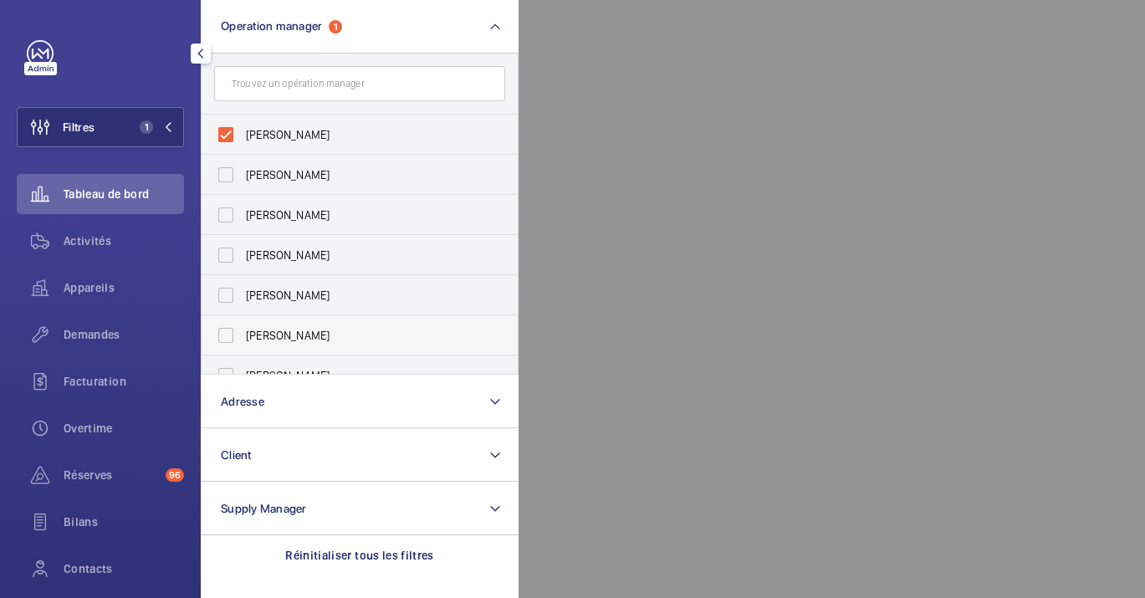
click at [277, 327] on span "[PERSON_NAME]" at bounding box center [361, 335] width 230 height 17
click at [243, 327] on input "[PERSON_NAME]" at bounding box center [225, 335] width 33 height 33
checkbox input "true"
click at [353, 126] on span "[PERSON_NAME]" at bounding box center [361, 134] width 230 height 17
click at [243, 126] on input "[PERSON_NAME]" at bounding box center [225, 134] width 33 height 33
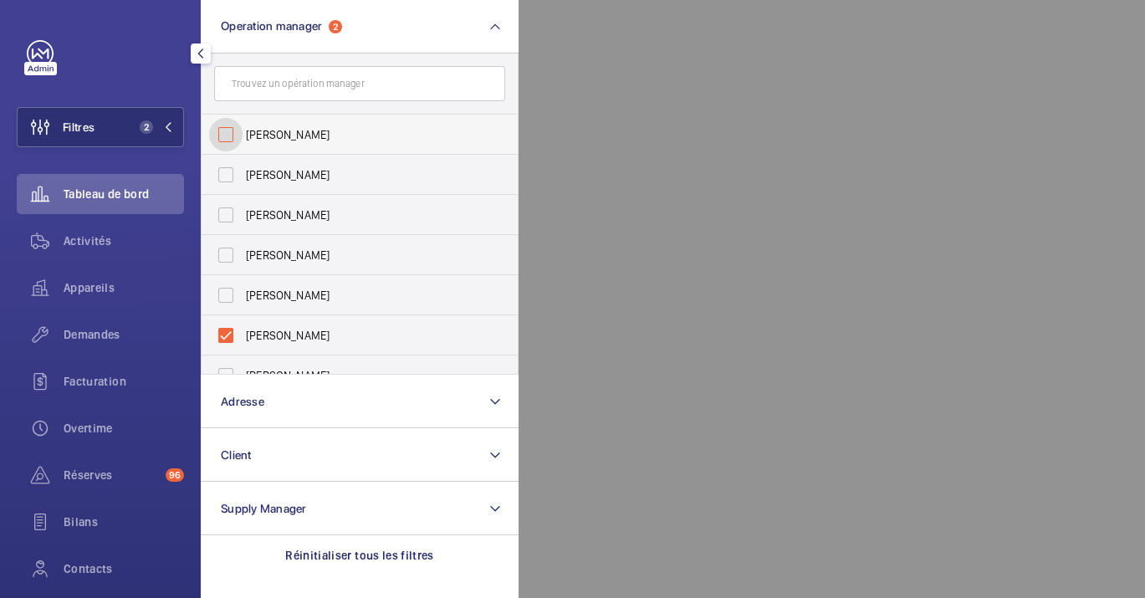
checkbox input "false"
click at [691, 418] on div at bounding box center [1091, 299] width 1145 height 598
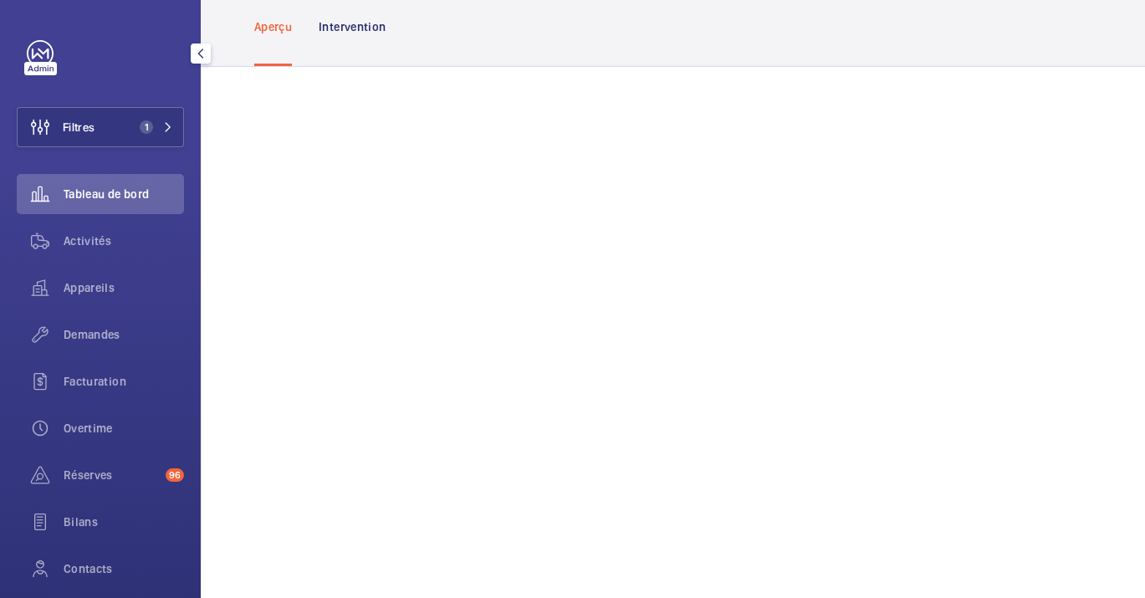
scroll to position [93, 0]
